Goal: Browse casually: Explore the website without a specific task or goal

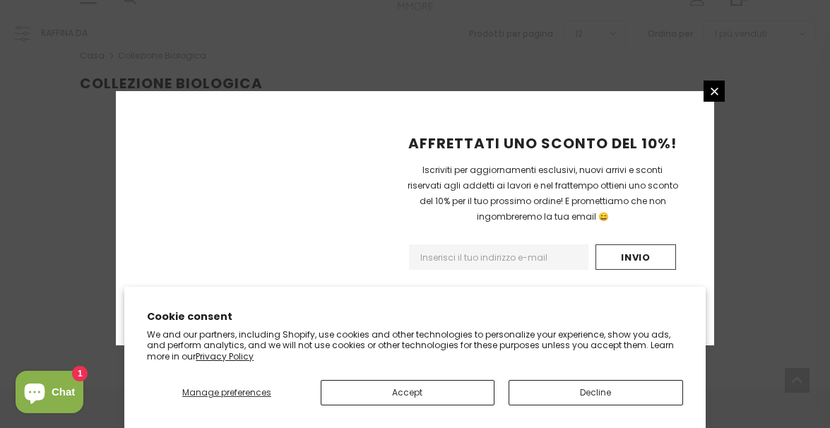
scroll to position [396, 0]
